Goal: Book appointment/travel/reservation

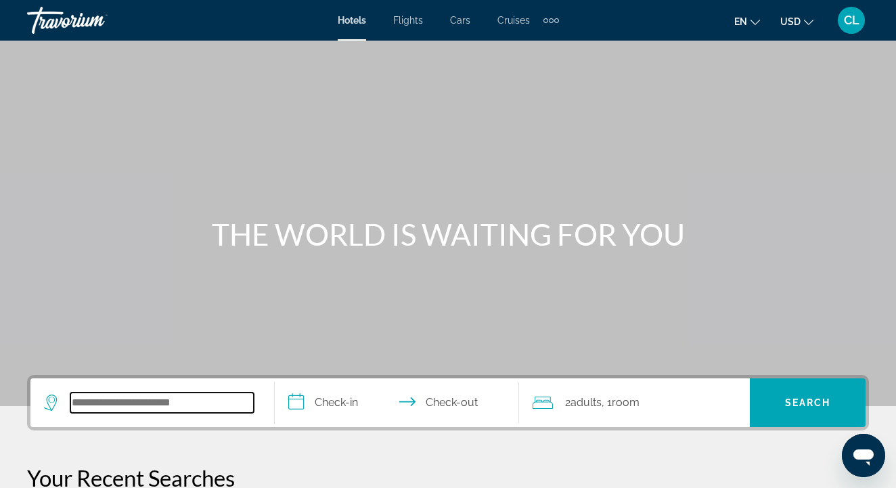
click at [124, 405] on input "Search widget" at bounding box center [161, 403] width 183 height 20
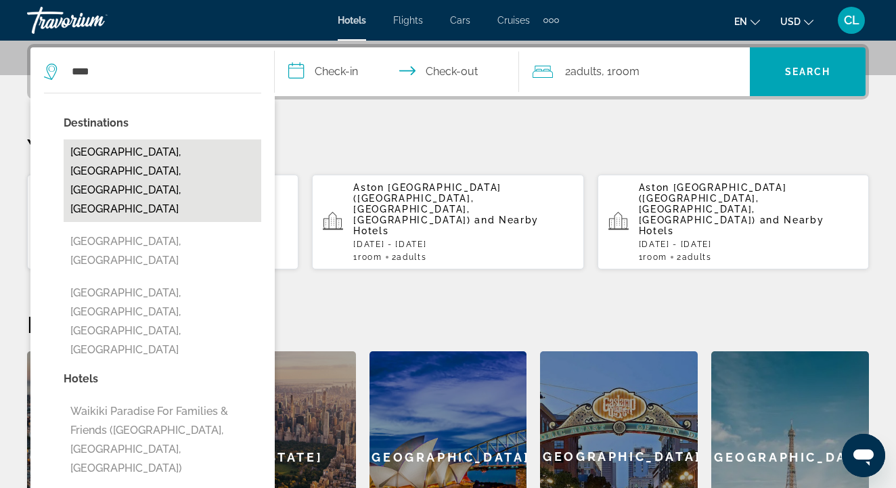
drag, startPoint x: 124, startPoint y: 405, endPoint x: 139, endPoint y: 155, distance: 250.3
click at [139, 155] on button "[GEOGRAPHIC_DATA], [GEOGRAPHIC_DATA], [GEOGRAPHIC_DATA], [GEOGRAPHIC_DATA]" at bounding box center [163, 180] width 198 height 83
type input "**********"
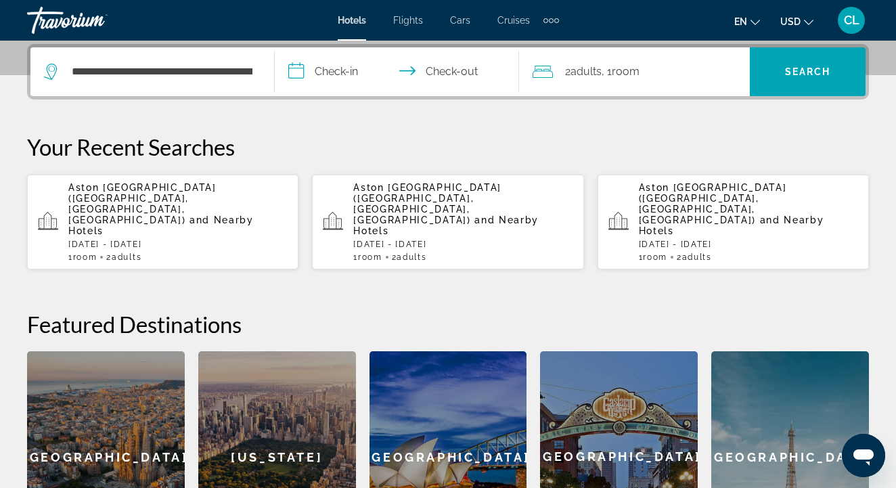
click at [350, 70] on input "**********" at bounding box center [400, 73] width 250 height 53
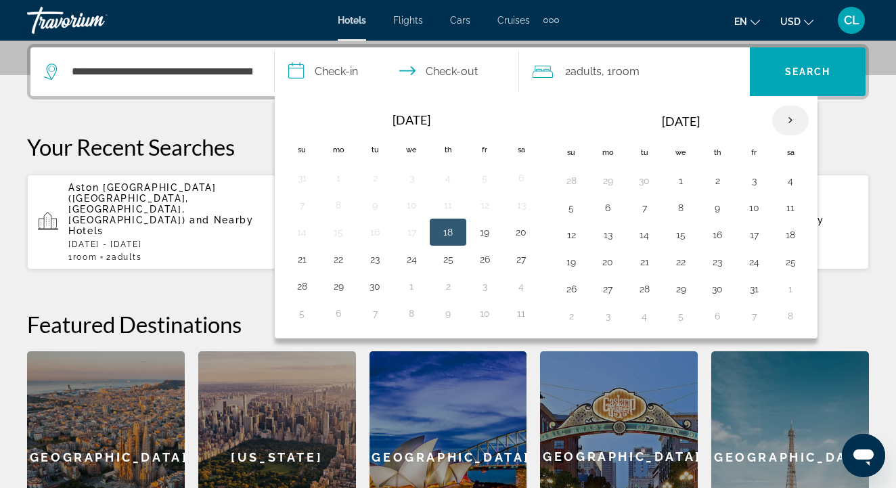
click at [791, 123] on th "Next month" at bounding box center [790, 121] width 37 height 30
click at [795, 121] on th "Next month" at bounding box center [790, 121] width 37 height 30
click at [571, 236] on button "8" at bounding box center [572, 234] width 22 height 19
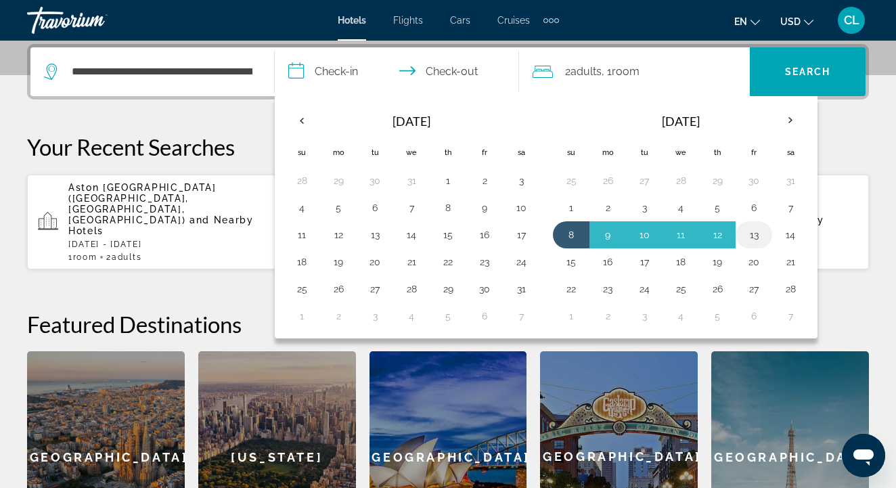
click at [747, 234] on button "13" at bounding box center [754, 234] width 22 height 19
type input "**********"
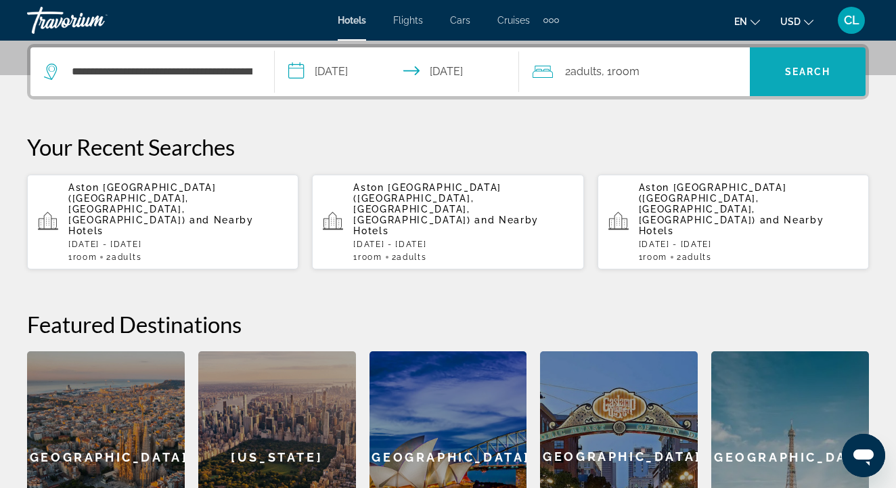
click at [813, 72] on span "Search" at bounding box center [808, 71] width 46 height 11
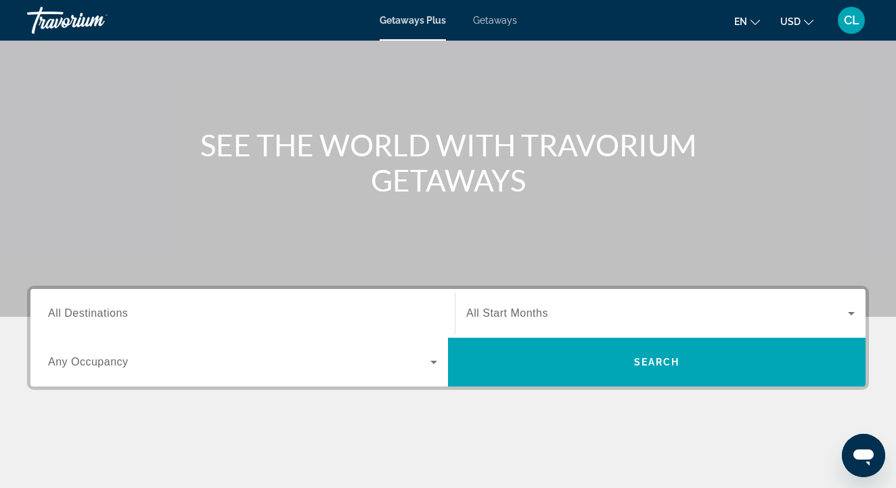
click at [344, 310] on input "Destination All Destinations" at bounding box center [242, 314] width 389 height 16
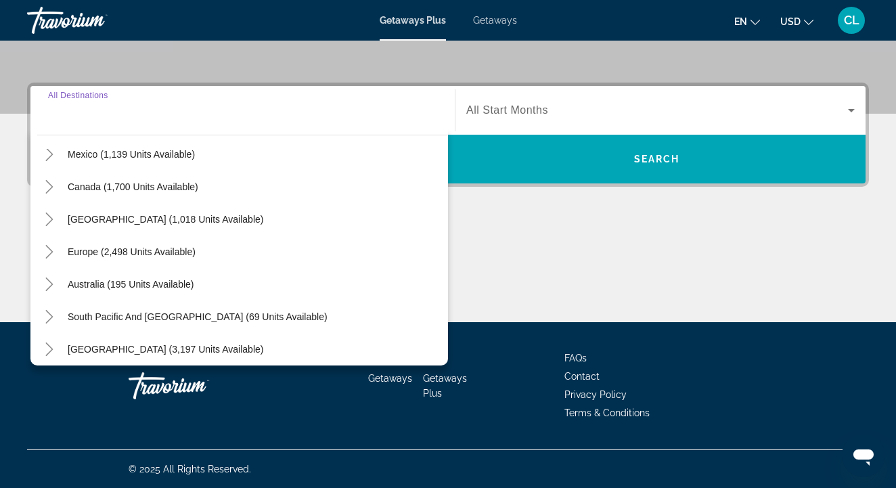
scroll to position [76, 0]
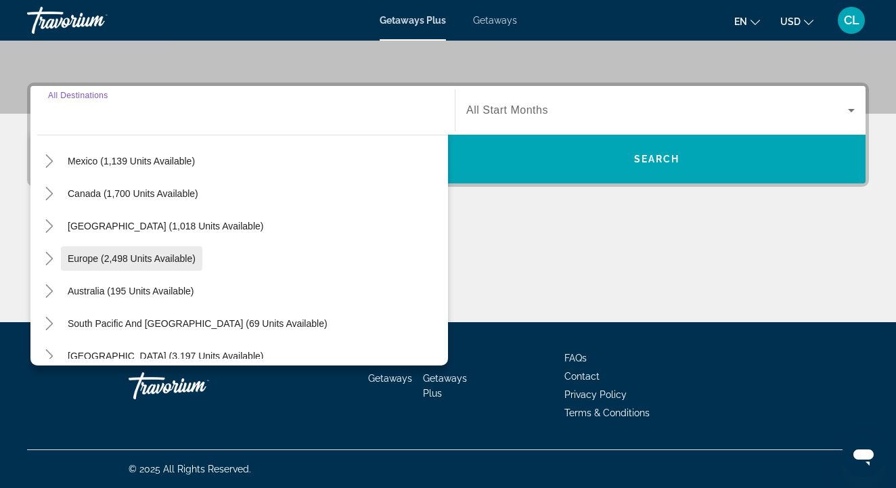
click at [143, 261] on span "Europe (2,498 units available)" at bounding box center [132, 258] width 128 height 11
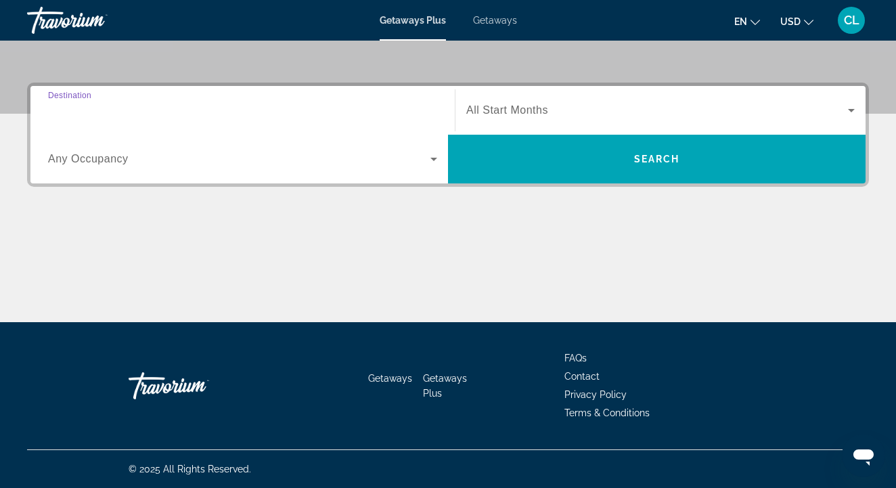
type input "**********"
click at [586, 112] on span "Search widget" at bounding box center [657, 110] width 382 height 16
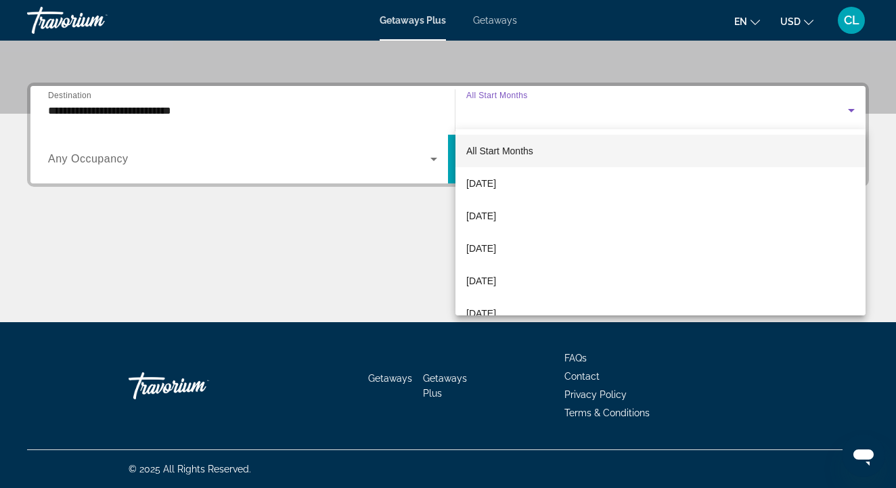
click at [586, 112] on div at bounding box center [448, 244] width 896 height 488
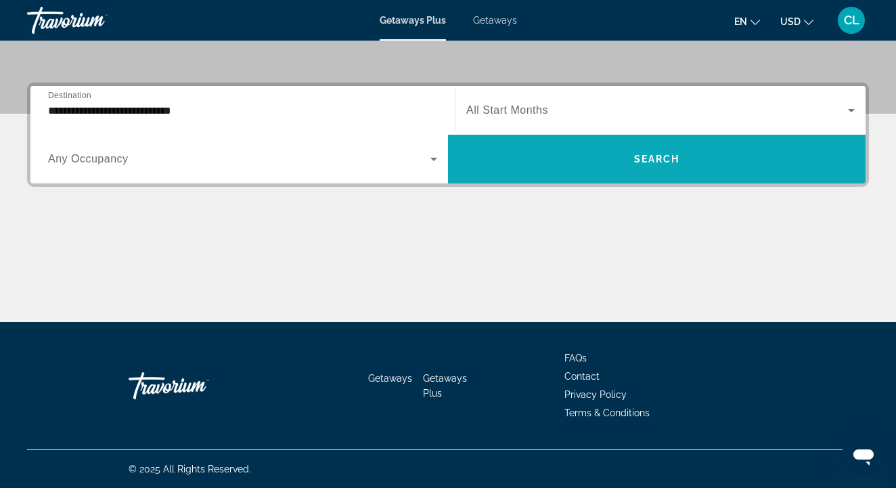
click at [601, 164] on span "Search widget" at bounding box center [657, 159] width 418 height 32
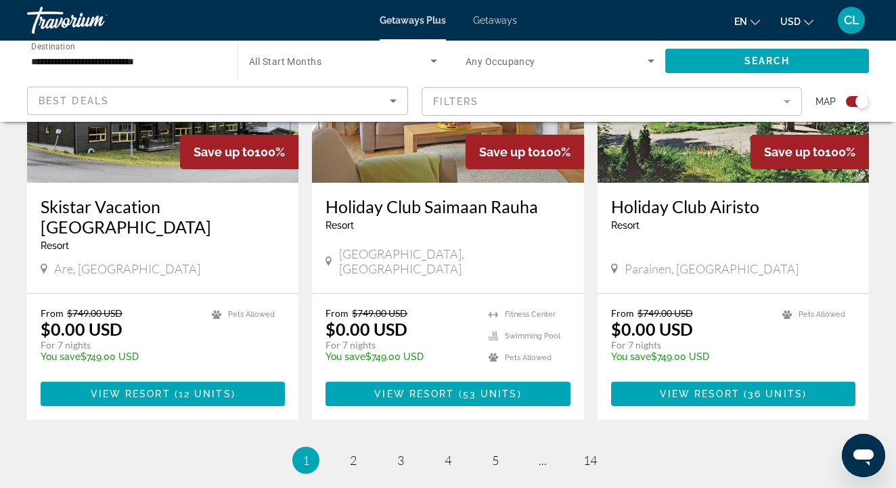
scroll to position [2053, 0]
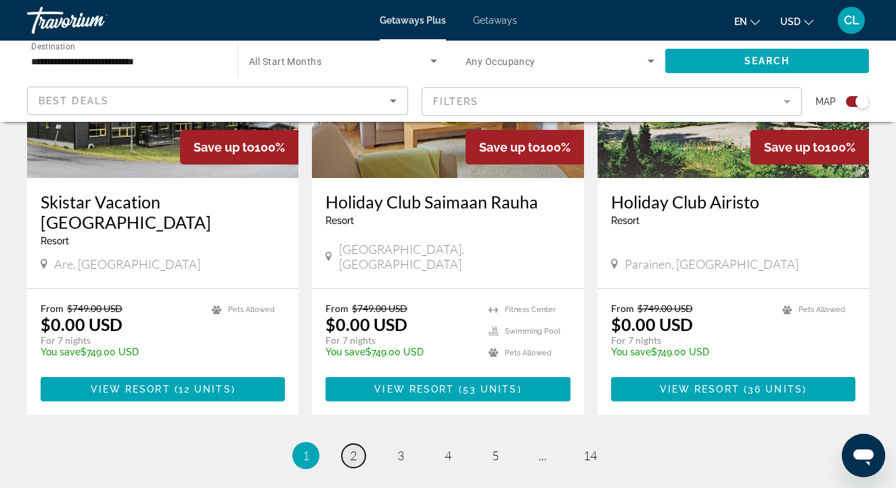
click at [351, 448] on span "2" at bounding box center [353, 455] width 7 height 15
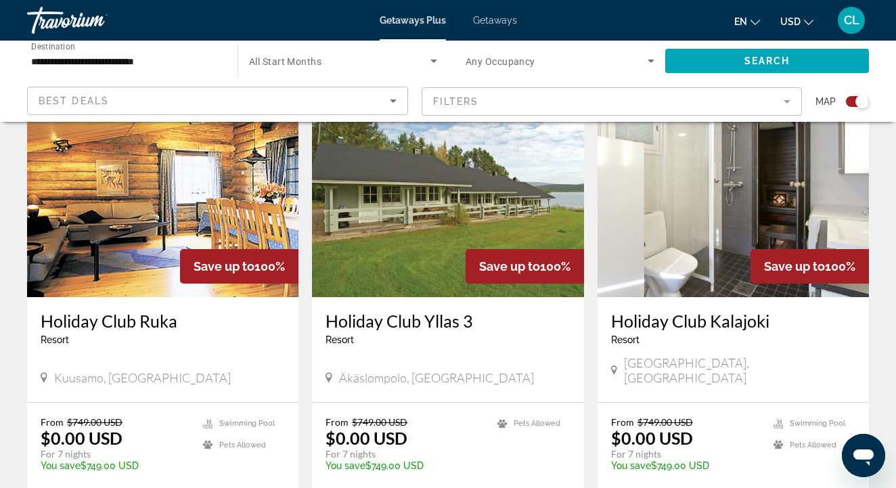
scroll to position [505, 0]
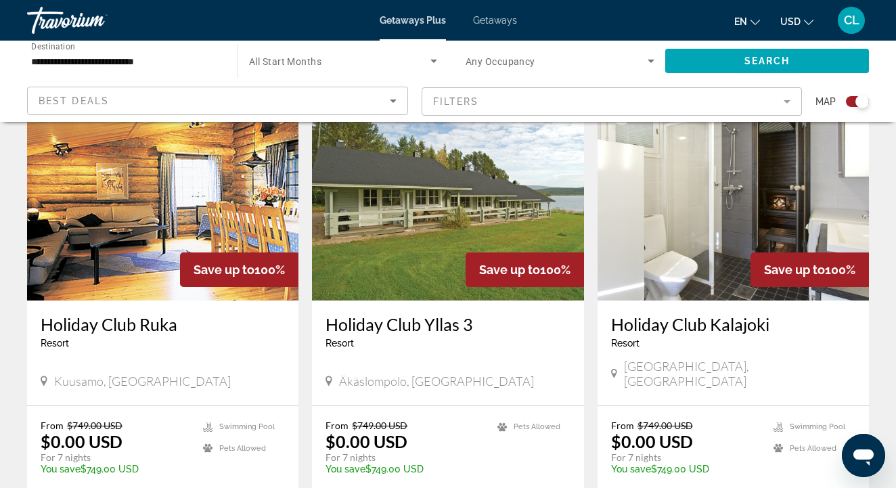
click at [458, 228] on img "Main content" at bounding box center [447, 192] width 271 height 217
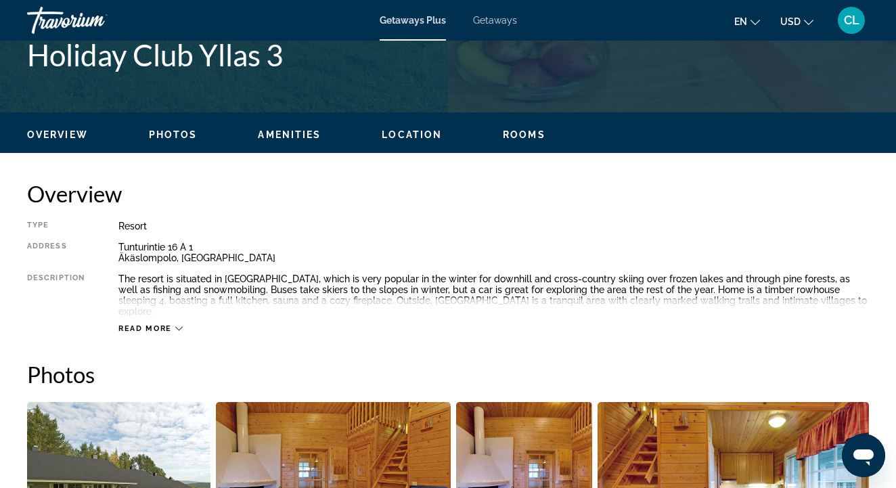
scroll to position [573, 0]
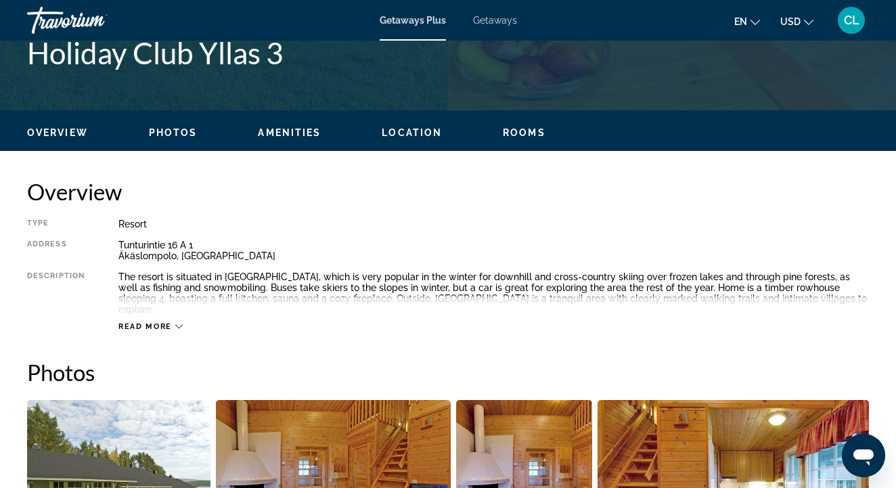
click at [171, 322] on span "Read more" at bounding box center [144, 326] width 53 height 9
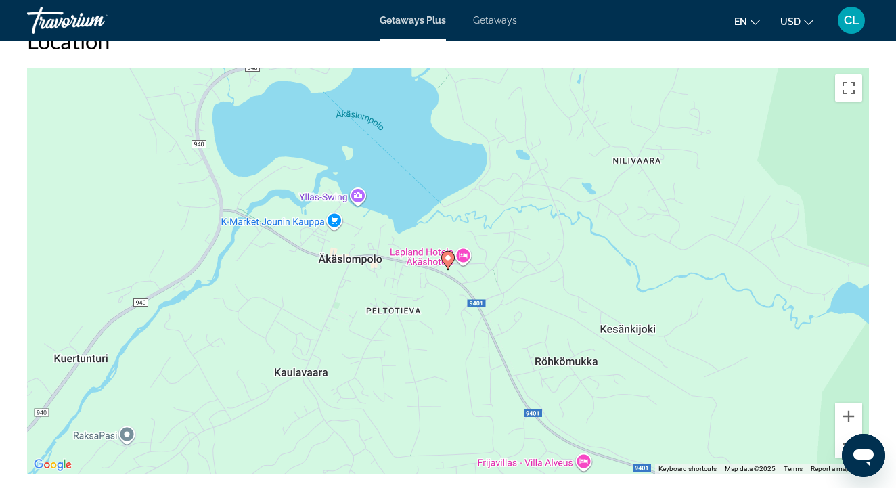
scroll to position [1797, 0]
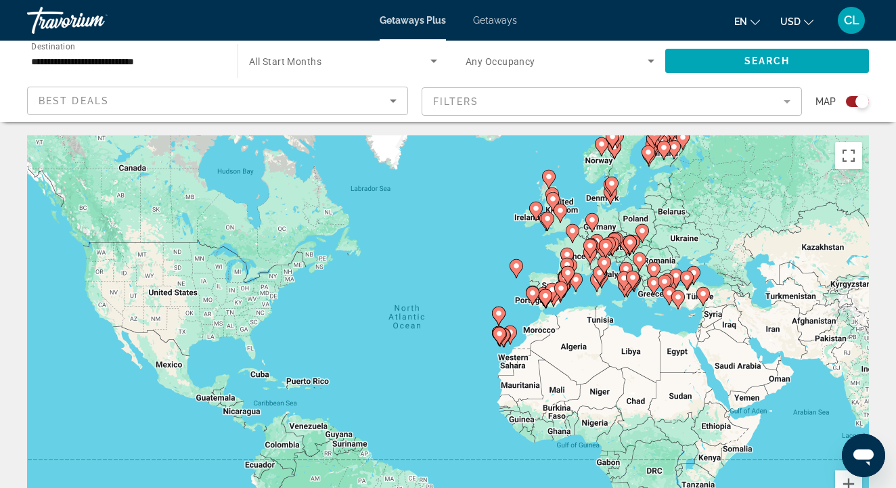
click at [282, 61] on span "All Start Months" at bounding box center [285, 61] width 72 height 11
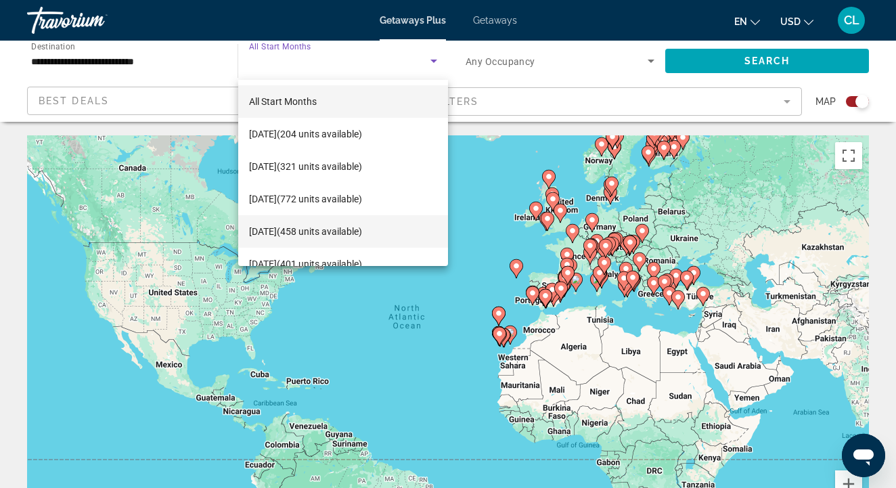
scroll to position [53, 0]
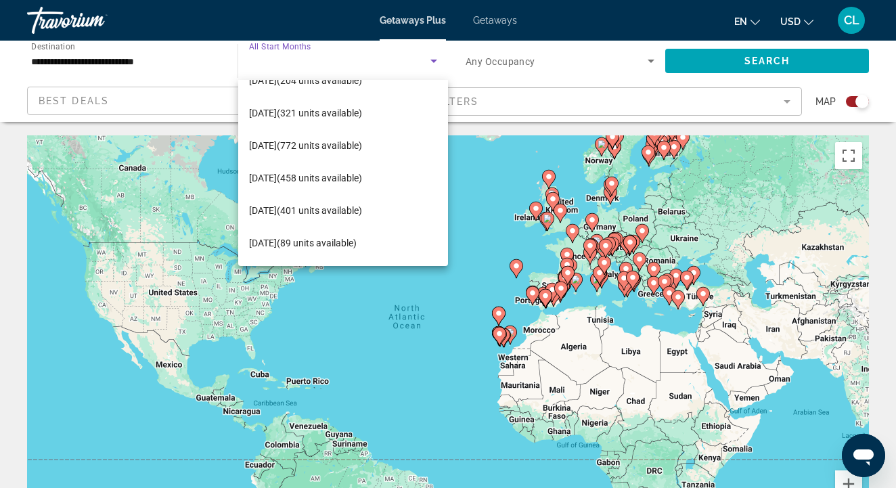
click at [502, 150] on div at bounding box center [448, 244] width 896 height 488
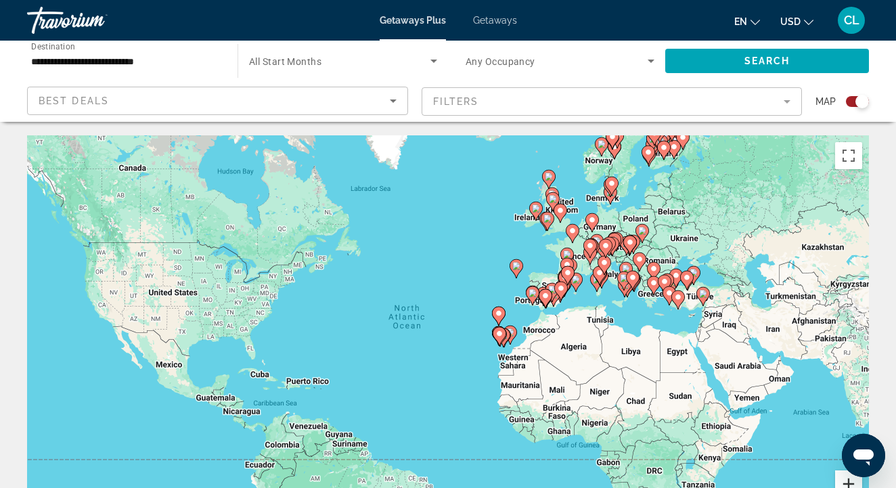
click at [852, 478] on button "Zoom in" at bounding box center [848, 484] width 27 height 27
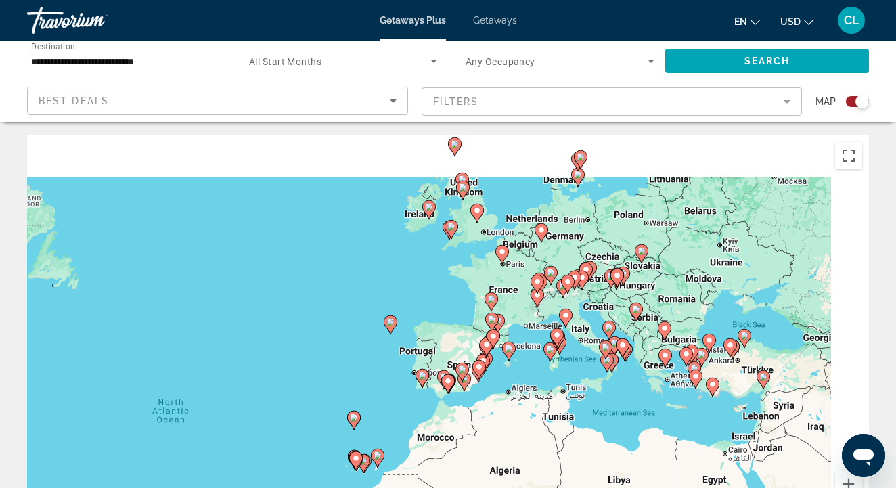
drag, startPoint x: 672, startPoint y: 272, endPoint x: 383, endPoint y: 427, distance: 327.7
click at [382, 427] on div "To activate drag with keyboard, press Alt + Enter. Once in keyboard drag state,…" at bounding box center [448, 338] width 842 height 406
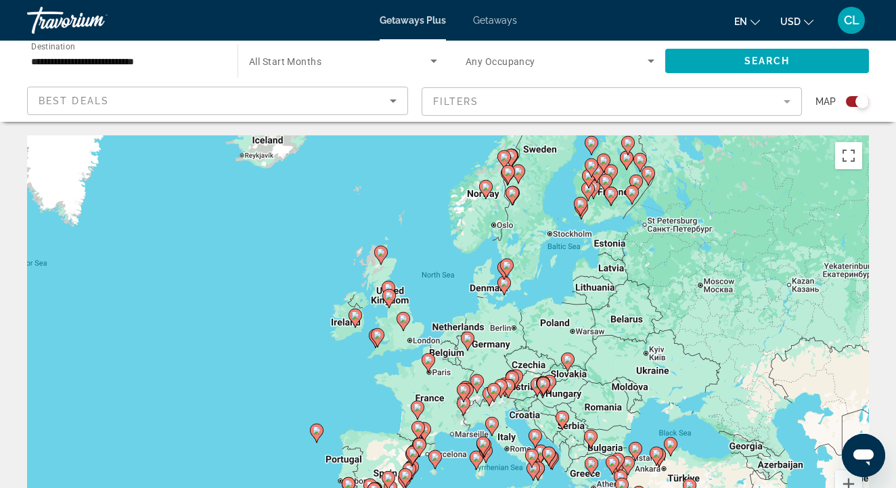
drag, startPoint x: 517, startPoint y: 295, endPoint x: 577, endPoint y: 353, distance: 83.8
click at [577, 353] on div "To activate drag with keyboard, press Alt + Enter. Once in keyboard drag state,…" at bounding box center [448, 338] width 842 height 406
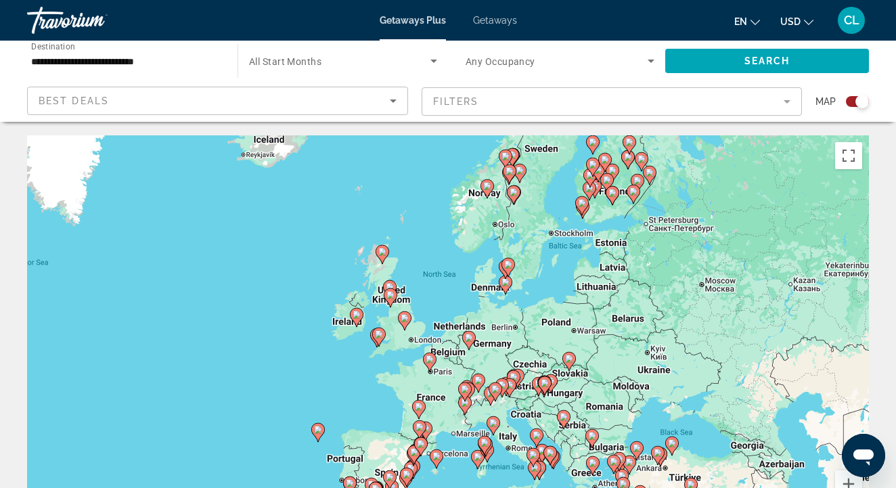
click at [357, 317] on image "Main content" at bounding box center [357, 315] width 8 height 8
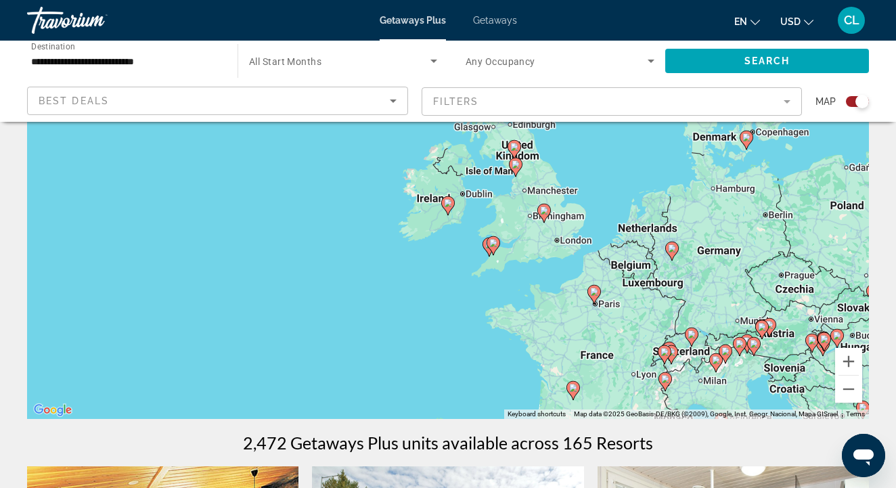
scroll to position [110, 0]
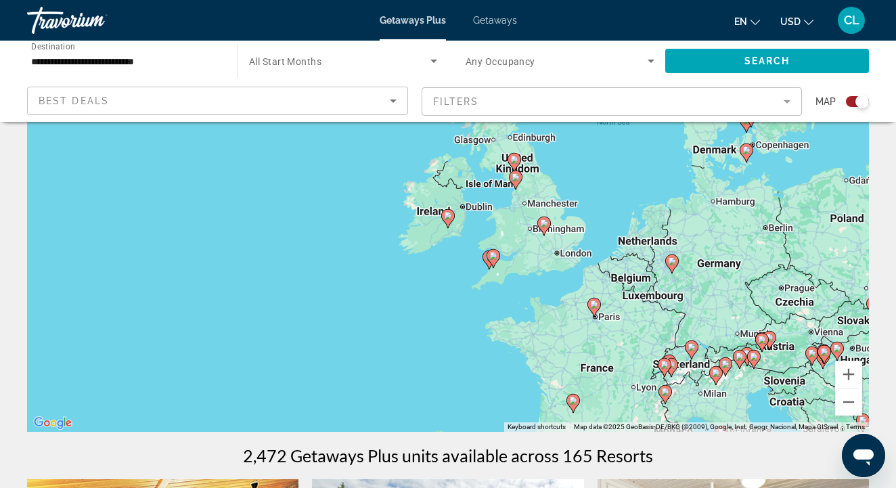
click at [448, 219] on image "Main content" at bounding box center [448, 216] width 8 height 8
type input "**********"
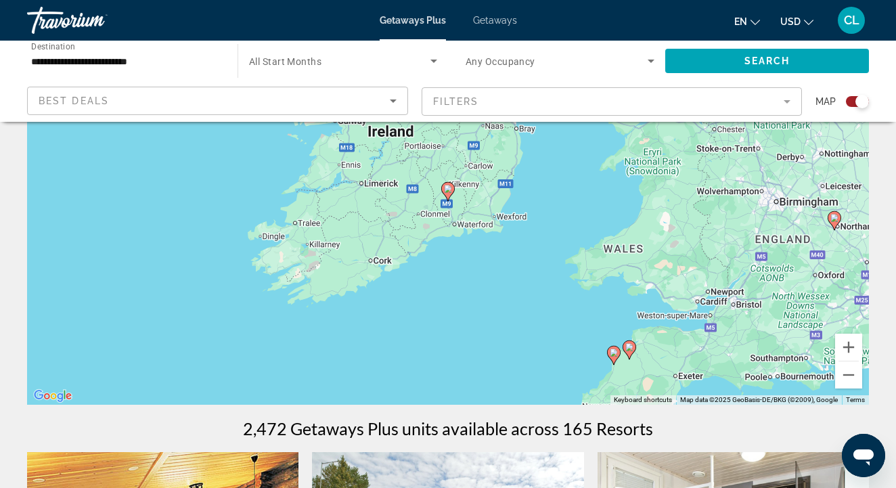
scroll to position [114, 0]
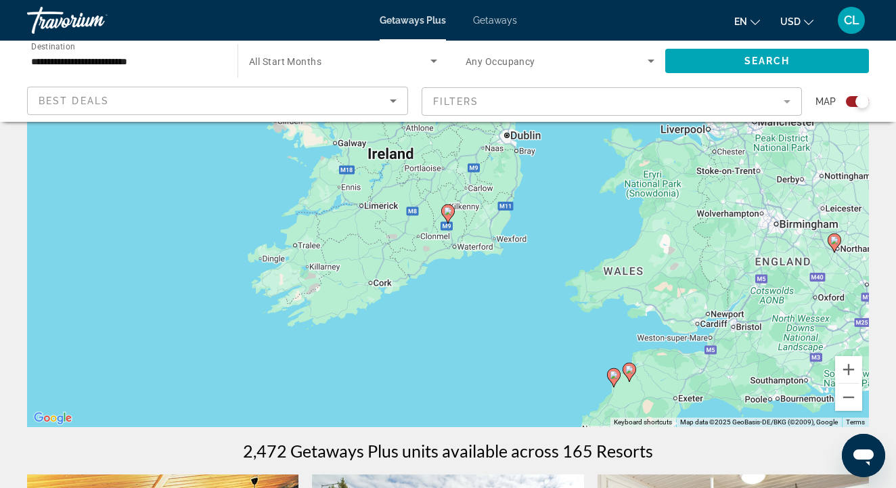
click at [448, 217] on icon "Main content" at bounding box center [448, 214] width 12 height 18
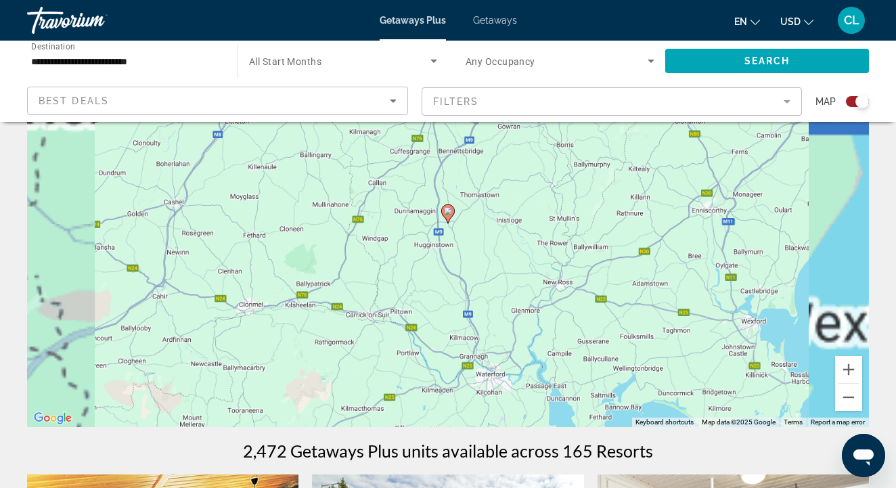
click at [448, 217] on icon "Main content" at bounding box center [448, 214] width 12 height 18
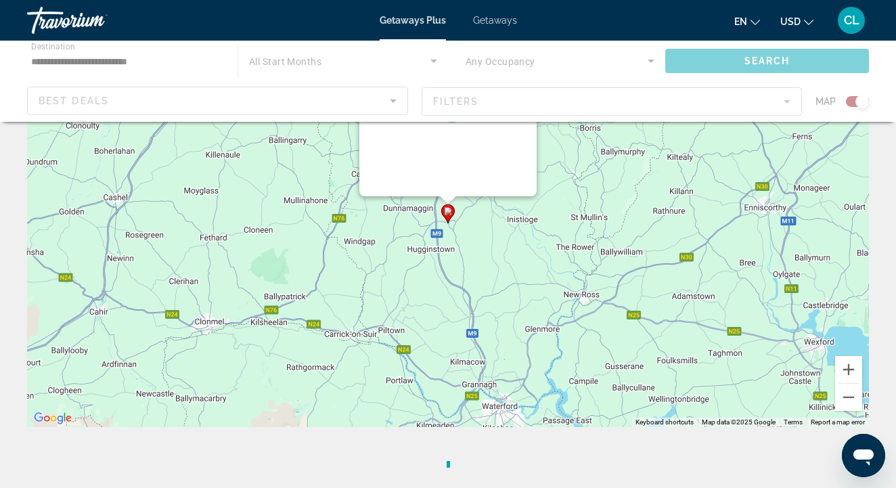
scroll to position [0, 0]
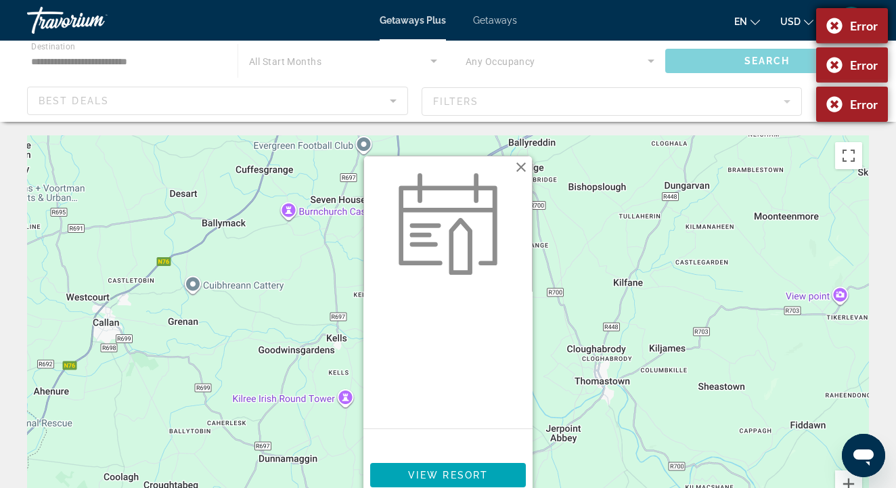
click at [828, 24] on div "Error" at bounding box center [852, 25] width 72 height 35
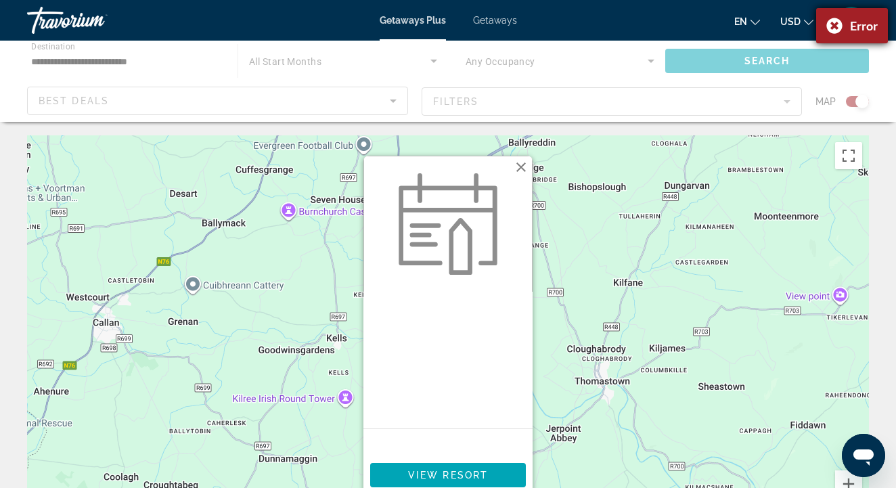
click at [835, 20] on div "Error" at bounding box center [852, 25] width 72 height 35
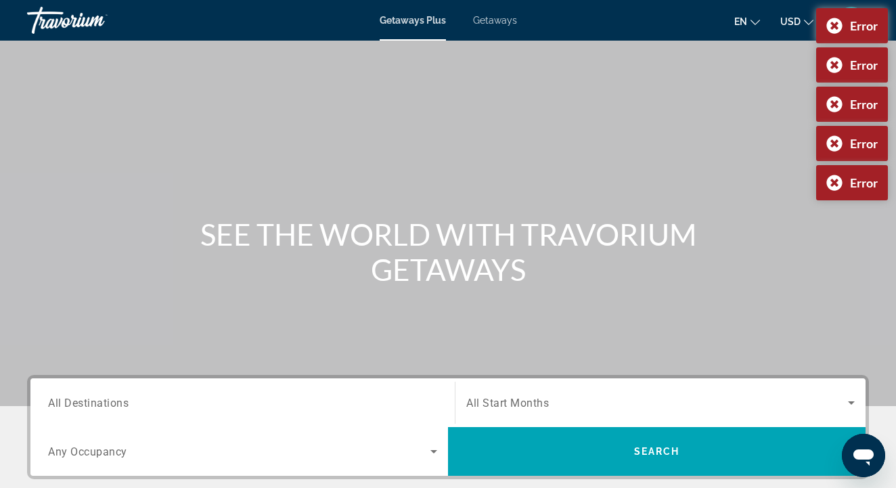
click at [492, 21] on span "Getaways" at bounding box center [495, 20] width 44 height 11
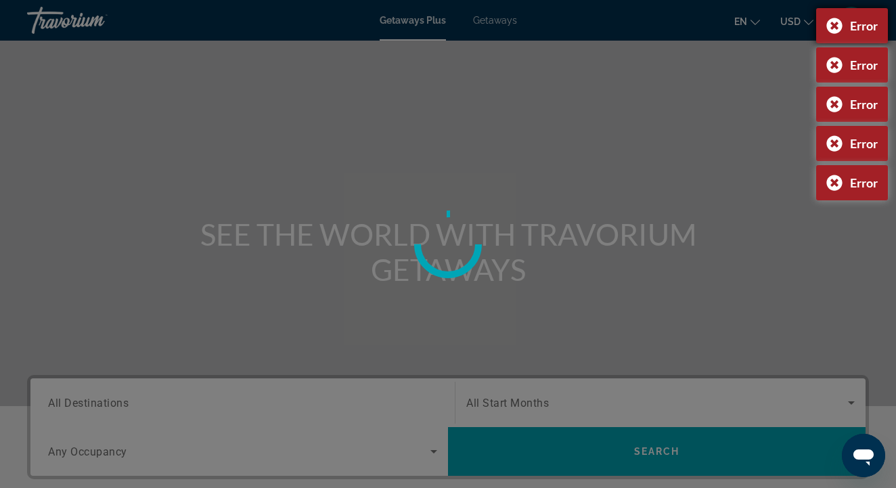
click at [833, 30] on div "Error" at bounding box center [852, 25] width 72 height 35
click at [830, 62] on div "Error" at bounding box center [852, 64] width 72 height 35
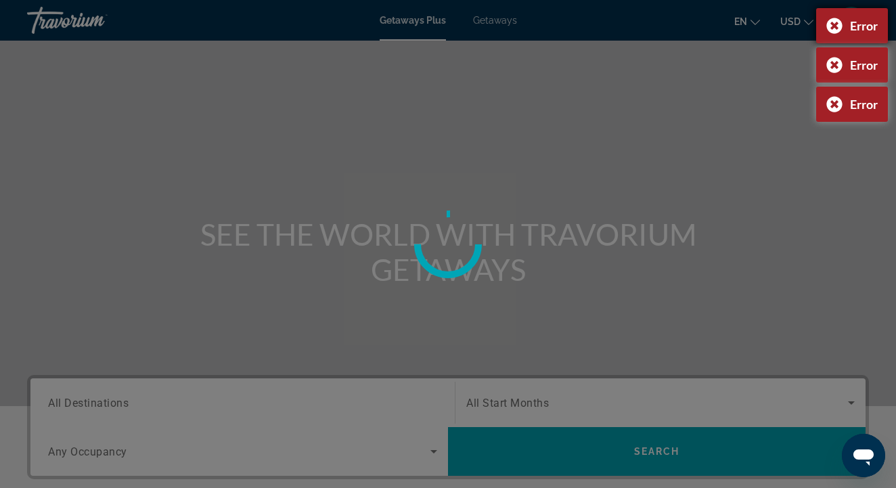
click at [837, 25] on div "Error" at bounding box center [852, 25] width 72 height 35
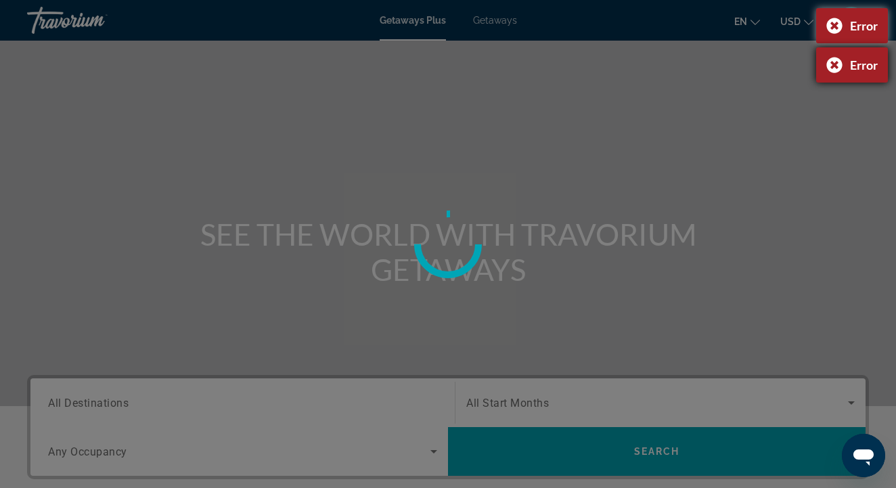
click at [829, 69] on div "Error" at bounding box center [852, 64] width 72 height 35
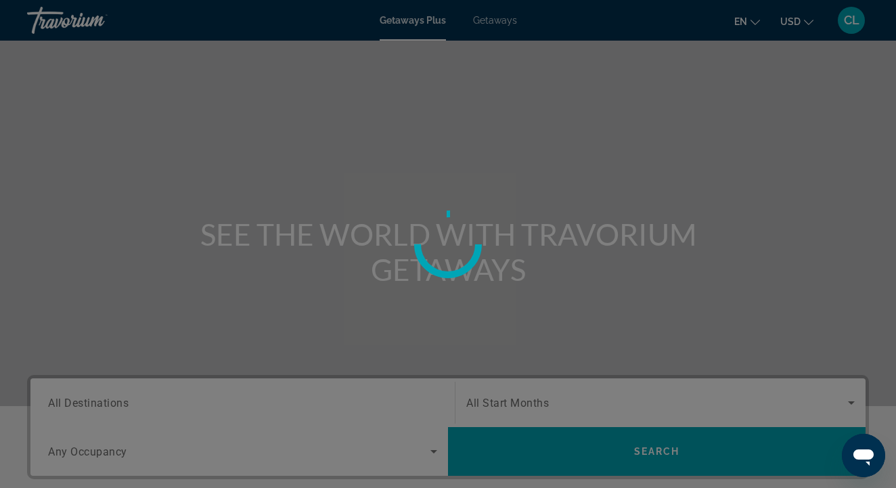
click at [838, 26] on div at bounding box center [448, 244] width 896 height 488
